Goal: Download file/media

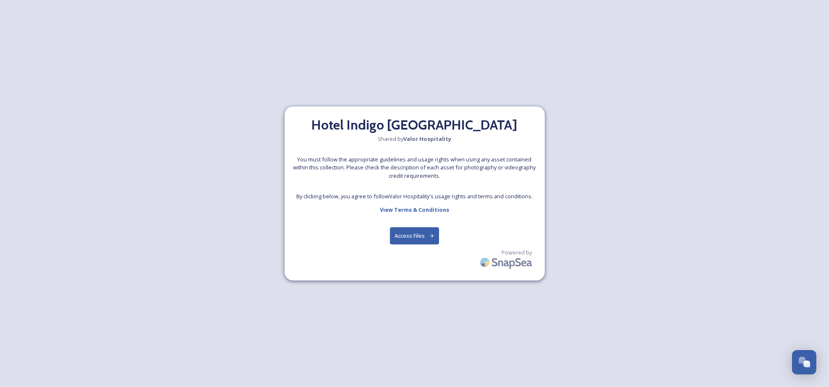
click at [415, 238] on button "Access Files" at bounding box center [414, 236] width 49 height 17
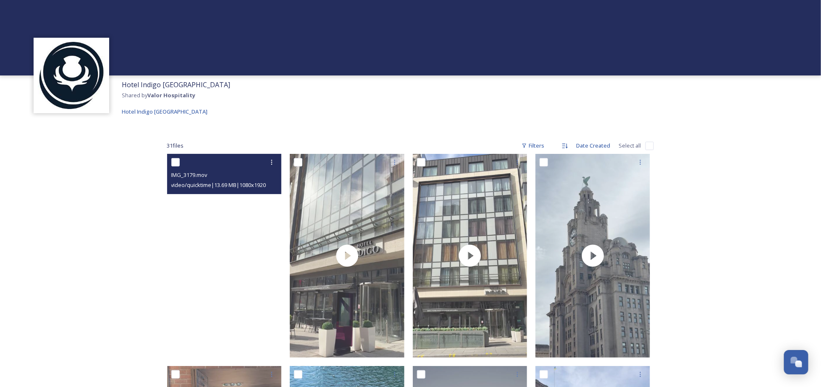
click at [258, 217] on video "IMG_3179.mov" at bounding box center [224, 256] width 115 height 204
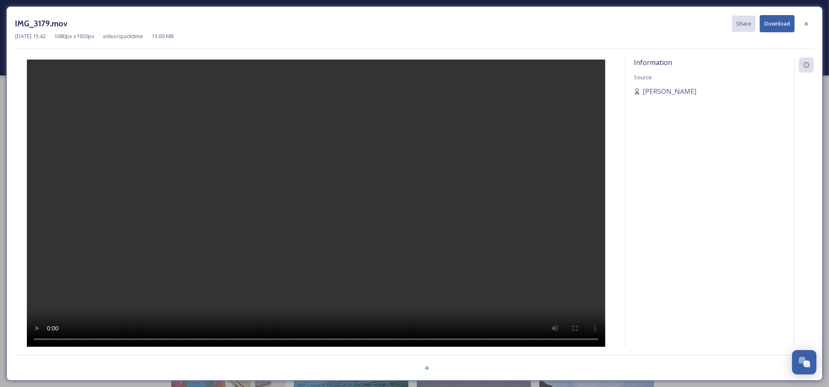
click at [772, 27] on button "Download" at bounding box center [777, 23] width 35 height 17
click at [602, 232] on div at bounding box center [316, 203] width 602 height 291
click at [323, 257] on video at bounding box center [316, 204] width 578 height 289
click at [808, 25] on icon at bounding box center [806, 23] width 3 height 3
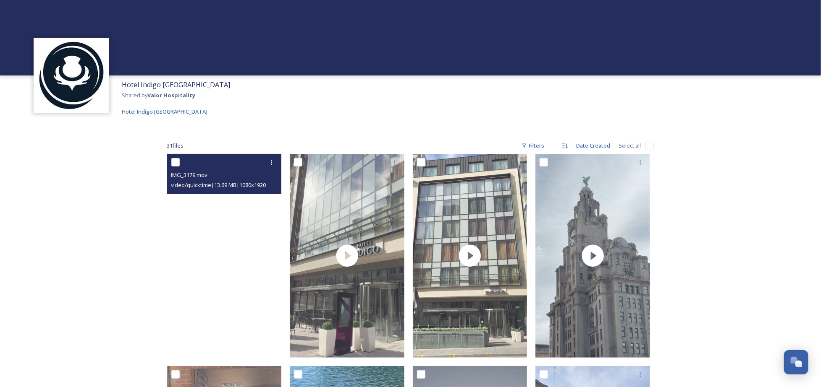
click at [224, 250] on video "IMG_3179.mov" at bounding box center [224, 256] width 115 height 204
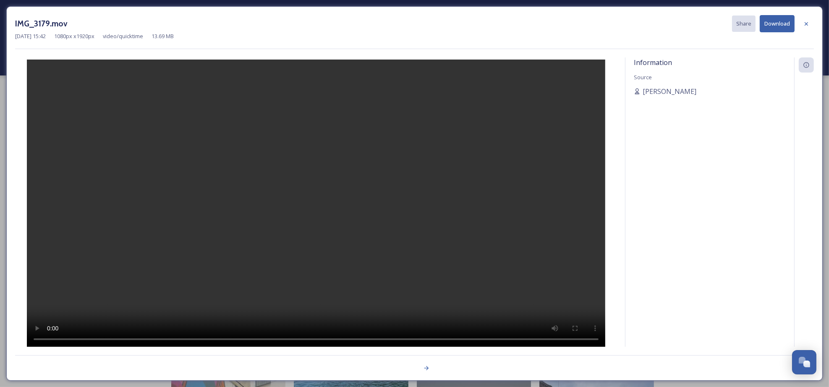
click at [320, 207] on video at bounding box center [316, 204] width 578 height 289
click at [303, 204] on video at bounding box center [316, 204] width 578 height 289
drag, startPoint x: 487, startPoint y: 35, endPoint x: 494, endPoint y: 29, distance: 9.5
click at [487, 35] on div "[DATE] 15:42 1080 px x 1920 px video/quicktime 13.69 MB" at bounding box center [414, 36] width 799 height 8
